Goal: Information Seeking & Learning: Learn about a topic

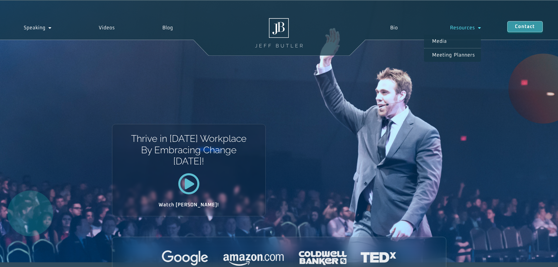
click at [465, 25] on link "Resources" at bounding box center [465, 27] width 83 height 13
click at [465, 26] on link "Resources" at bounding box center [465, 27] width 83 height 13
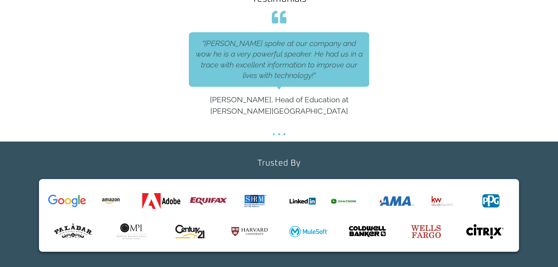
scroll to position [264, 0]
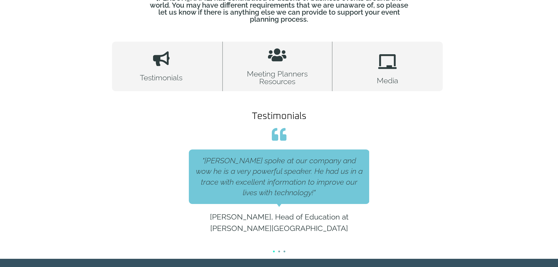
click at [278, 251] on span "Go to slide 2" at bounding box center [279, 252] width 2 height 2
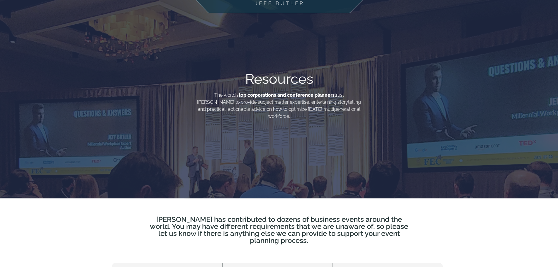
scroll to position [0, 0]
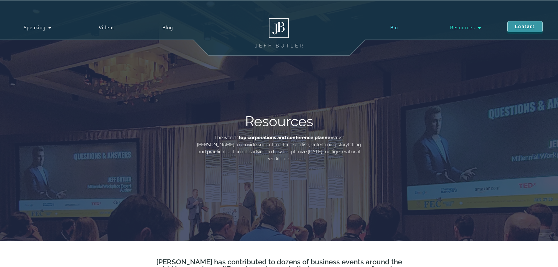
click at [394, 26] on link "Bio" at bounding box center [394, 27] width 60 height 13
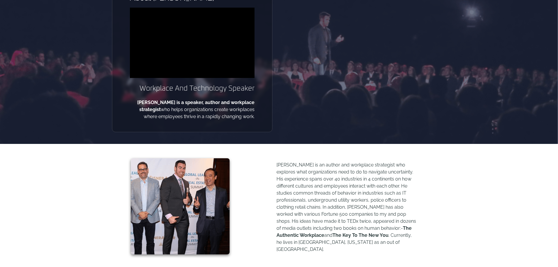
scroll to position [147, 0]
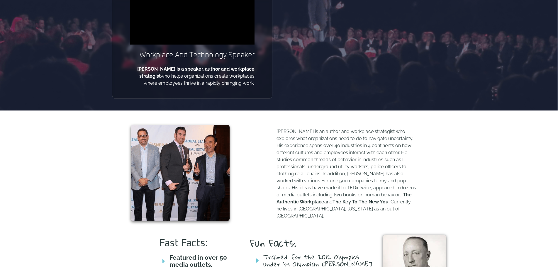
click at [281, 138] on p "[PERSON_NAME] is an author and workplace strategist who explores what organizat…" at bounding box center [347, 174] width 141 height 92
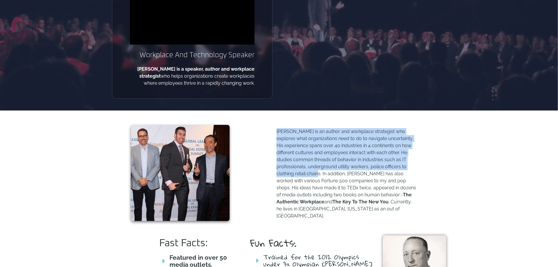
drag, startPoint x: 278, startPoint y: 132, endPoint x: 317, endPoint y: 173, distance: 56.6
click at [322, 174] on p "[PERSON_NAME] is an author and workplace strategist who explores what organizat…" at bounding box center [347, 174] width 141 height 92
copy p "Jeff Butler is an author and workplace strategist who explores what organizatio…"
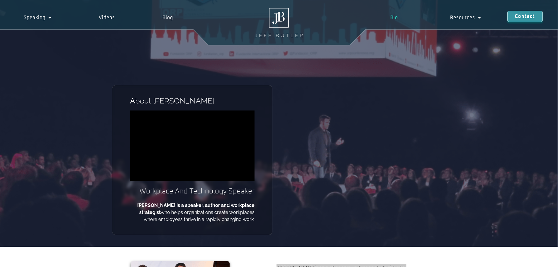
scroll to position [0, 0]
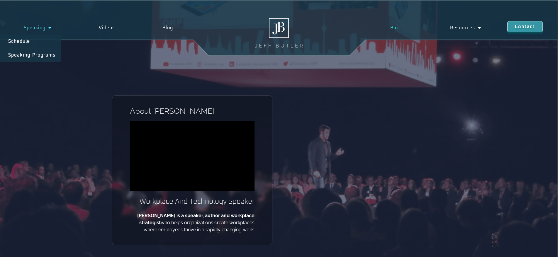
click at [47, 28] on span "Menu" at bounding box center [48, 28] width 6 height 11
click at [27, 51] on link "Speaking Programs" at bounding box center [30, 54] width 61 height 13
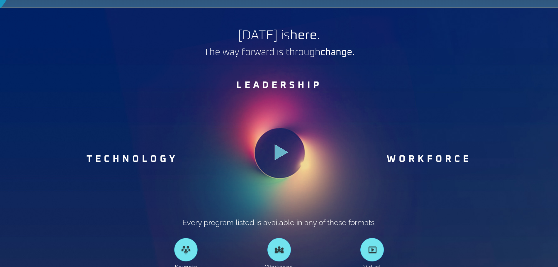
scroll to position [323, 0]
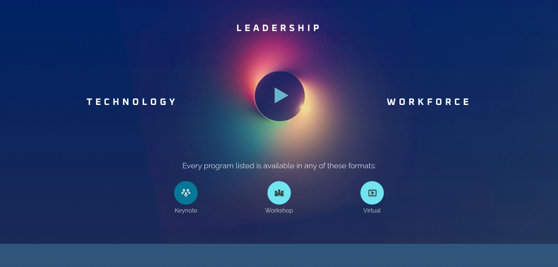
click at [187, 199] on link at bounding box center [185, 192] width 23 height 23
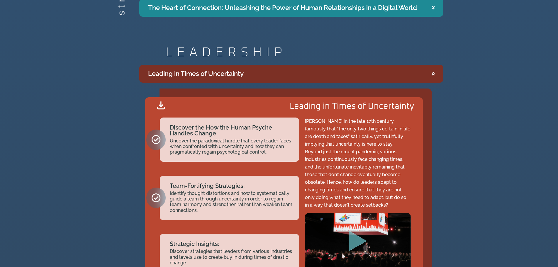
scroll to position [968, 0]
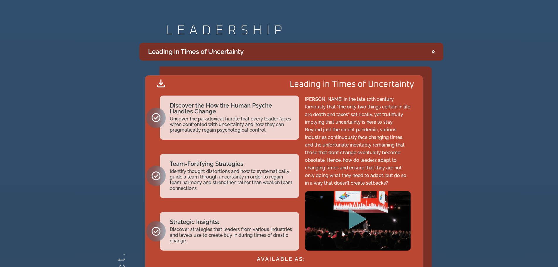
click at [359, 118] on p "Benjamin Franklin in the late 17th century famously that “the only two things c…" at bounding box center [358, 142] width 106 height 92
click at [361, 112] on p "Benjamin Franklin in the late 17th century famously that “the only two things c…" at bounding box center [358, 142] width 106 height 92
click at [322, 122] on p "Benjamin Franklin in the late 17th century famously that “the only two things c…" at bounding box center [358, 142] width 106 height 92
click at [359, 182] on p "Benjamin Franklin in the late 17th century famously that “the only two things c…" at bounding box center [358, 142] width 106 height 92
drag, startPoint x: 360, startPoint y: 182, endPoint x: 305, endPoint y: 101, distance: 98.3
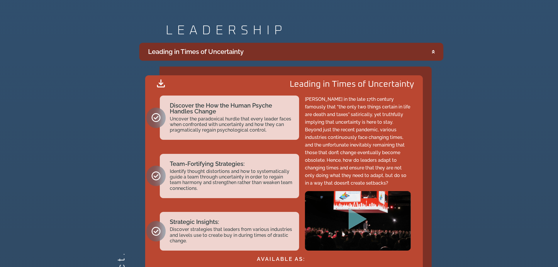
click at [305, 101] on p "Benjamin Franklin in the late 17th century famously that “the only two things c…" at bounding box center [358, 142] width 106 height 92
copy p "Benjamin Franklin in the late 17th century famously that “the only two things c…"
click at [370, 151] on p "Benjamin Franklin in the late 17th century famously that “the only two things c…" at bounding box center [358, 142] width 106 height 92
click at [289, 125] on h2 "Uncover the paradoxical hurdle that every leader faces when confronted with unc…" at bounding box center [232, 124] width 124 height 17
drag, startPoint x: 306, startPoint y: 97, endPoint x: 360, endPoint y: 179, distance: 98.2
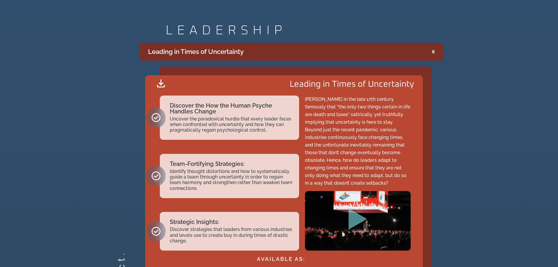
click at [359, 180] on p "Benjamin Franklin in the late 17th century famously that “the only two things c…" at bounding box center [358, 142] width 106 height 92
copy p "Benjamin Franklin in the late 17th century famously that “the only two things c…"
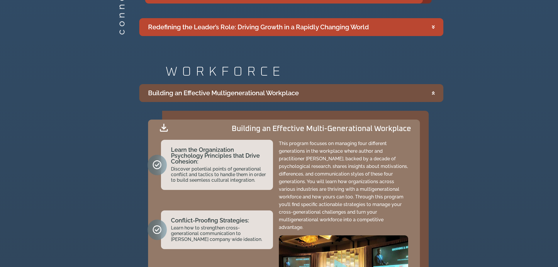
scroll to position [1320, 0]
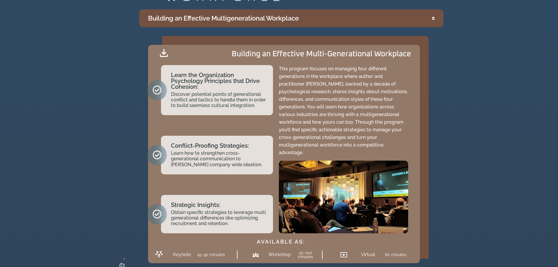
click at [322, 86] on p "This program focuses on managing four different generations in the workplace wh…" at bounding box center [343, 111] width 129 height 92
click at [337, 71] on p "This program focuses on managing four different generations in the workplace wh…" at bounding box center [343, 111] width 129 height 92
click at [285, 67] on p "This program focuses on managing four different generations in the workplace wh…" at bounding box center [343, 111] width 129 height 92
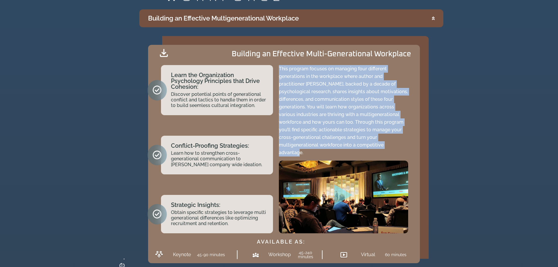
drag, startPoint x: 280, startPoint y: 67, endPoint x: 407, endPoint y: 144, distance: 149.0
click at [407, 144] on p "This program focuses on managing four different generations in the workplace wh…" at bounding box center [343, 111] width 129 height 92
copy p "This program focuses on managing four different generations in the workplace wh…"
